Goal: Navigation & Orientation: Find specific page/section

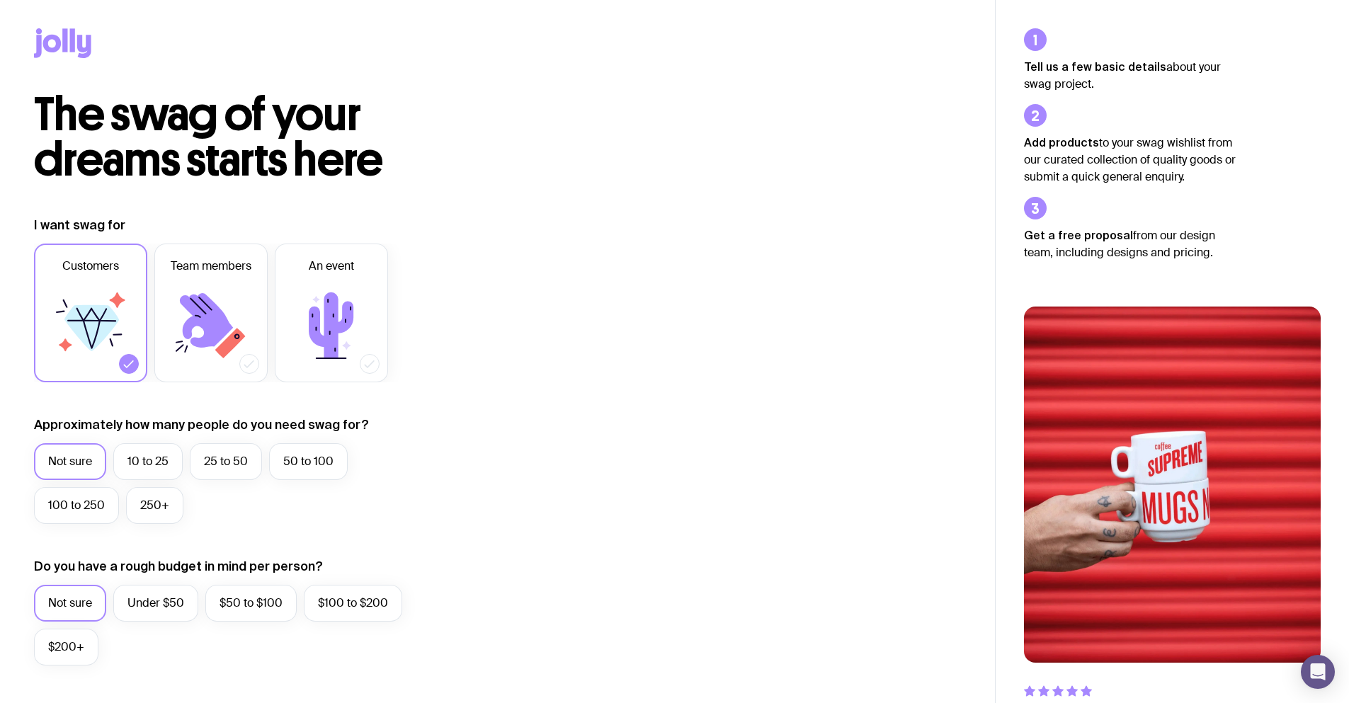
click at [830, 131] on div "The swag of your dreams starts here" at bounding box center [497, 137] width 927 height 91
click at [52, 38] on icon at bounding box center [52, 44] width 18 height 18
click at [531, 176] on div "The swag of your dreams starts here" at bounding box center [497, 137] width 927 height 91
click at [701, 178] on div "The swag of your dreams starts here" at bounding box center [497, 137] width 927 height 91
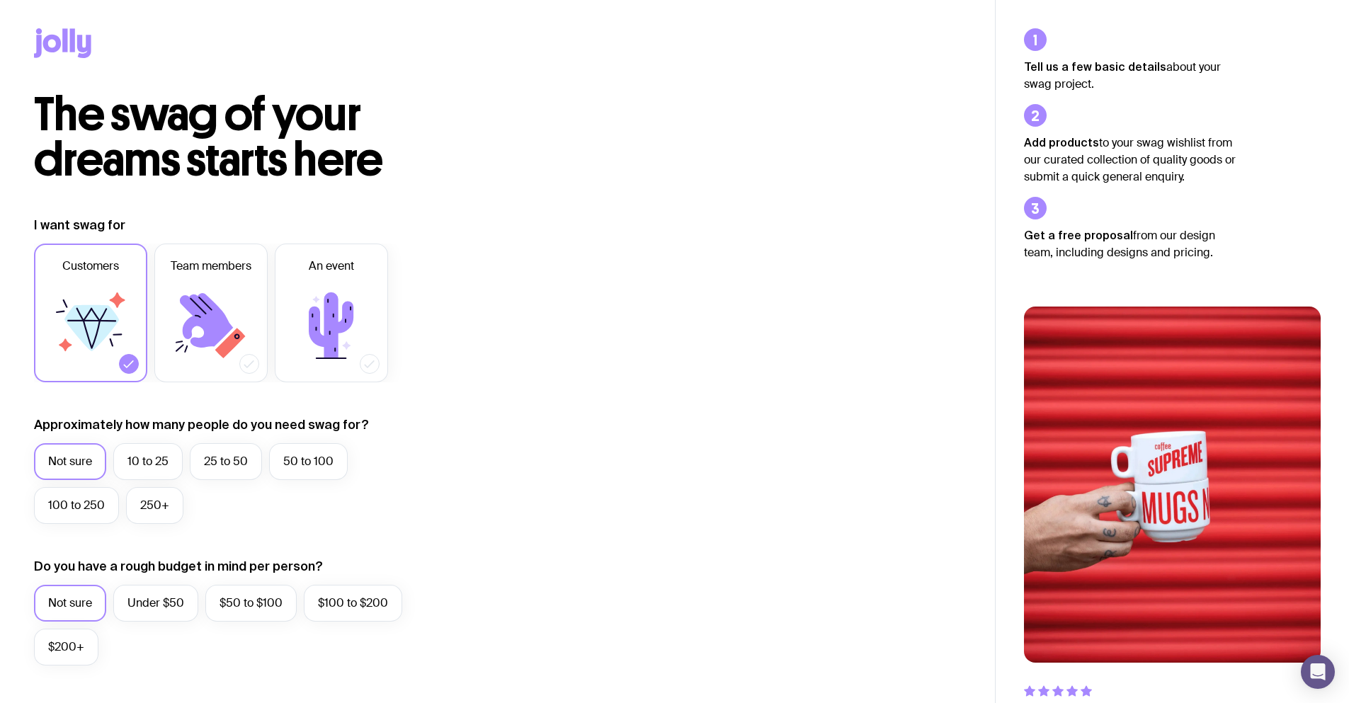
click at [850, 149] on div "The swag of your dreams starts here" at bounding box center [497, 137] width 927 height 91
